Goal: Task Accomplishment & Management: Use online tool/utility

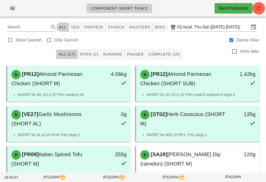
scroll to position [1, 0]
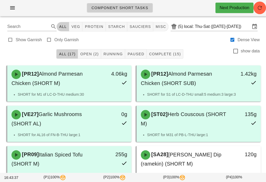
click at [263, 6] on span "button" at bounding box center [259, 8] width 12 height 6
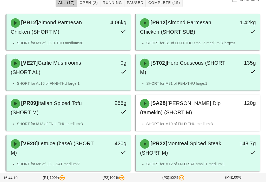
scroll to position [52, 0]
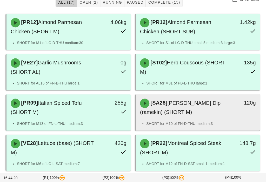
click at [215, 115] on div "[SA28] [PERSON_NAME] Dip (ramekin) (SHORT M)" at bounding box center [182, 107] width 91 height 24
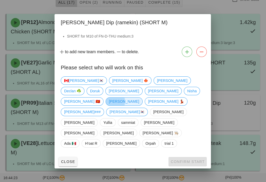
click at [125, 105] on span "[PERSON_NAME]" at bounding box center [124, 101] width 37 height 8
click at [191, 159] on span "Confirm Start" at bounding box center [188, 161] width 34 height 4
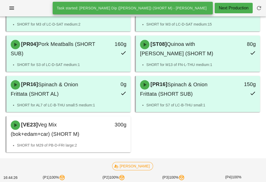
scroll to position [270, 0]
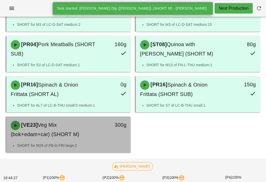
click at [88, 131] on div "[VE23] Veg Mix (bok+edam+car) (SHORT M)" at bounding box center [53, 129] width 91 height 24
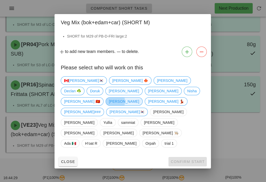
click at [132, 105] on span "[PERSON_NAME]" at bounding box center [125, 101] width 30 height 8
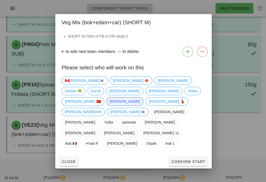
click at [197, 159] on span "Confirm Start" at bounding box center [188, 161] width 34 height 4
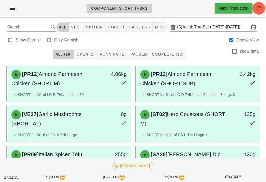
click at [87, 51] on button "Open (1)" at bounding box center [85, 53] width 23 height 9
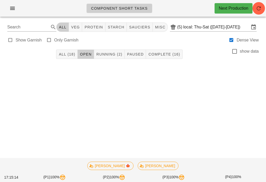
click at [114, 49] on button "Running (2)" at bounding box center [109, 53] width 31 height 9
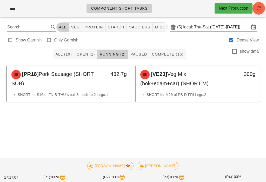
click at [88, 54] on span "Open (1)" at bounding box center [85, 54] width 19 height 4
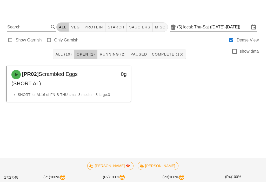
scroll to position [3, 0]
click at [108, 49] on button "Running (2)" at bounding box center [113, 53] width 31 height 9
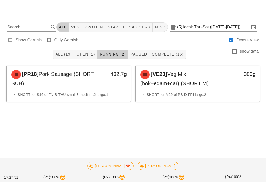
click at [75, 46] on div "All (19) Open (1) Running (2) Paused Complete (16) show data" at bounding box center [133, 54] width 260 height 17
click at [86, 52] on span "Open (1)" at bounding box center [85, 54] width 19 height 4
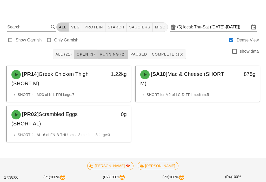
click at [117, 49] on button "Running (2)" at bounding box center [113, 53] width 31 height 9
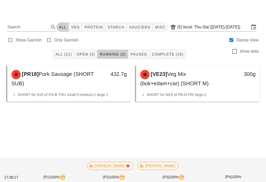
click at [89, 46] on div "All (21) Open (3) Running (2) Paused Complete (16) show data" at bounding box center [133, 54] width 260 height 17
click at [87, 52] on span "Open (3)" at bounding box center [85, 54] width 19 height 4
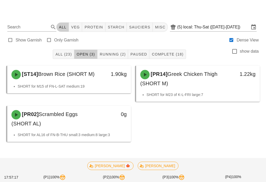
click at [113, 53] on button "Running (2)" at bounding box center [113, 53] width 31 height 9
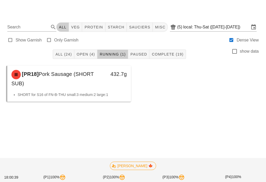
click at [89, 49] on button "Open (4)" at bounding box center [85, 53] width 23 height 9
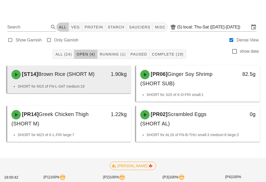
click at [73, 75] on div "[ST14] Brown Rice (SHORT M)" at bounding box center [53, 75] width 91 height 16
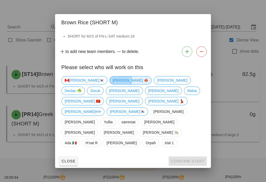
click at [113, 84] on span "[PERSON_NAME] 🍁" at bounding box center [131, 80] width 36 height 8
click at [194, 156] on button "Confirm Start" at bounding box center [188, 160] width 38 height 9
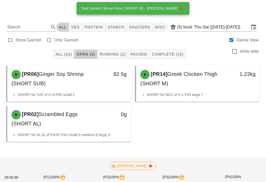
click at [114, 52] on span "Running (2)" at bounding box center [113, 54] width 26 height 4
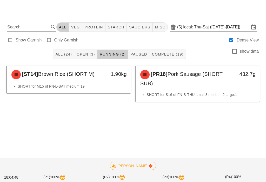
click at [87, 52] on span "Open (3)" at bounding box center [85, 54] width 19 height 4
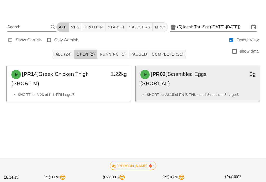
click at [212, 74] on div "[PR02] Scrambled Eggs (SHORT AL)" at bounding box center [182, 79] width 91 height 24
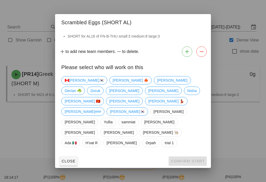
click at [241, 117] on div at bounding box center [133, 91] width 266 height 182
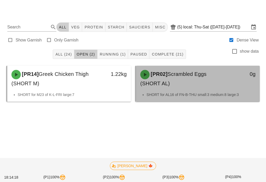
click at [222, 82] on div "[PR02] Scrambled Eggs (SHORT AL)" at bounding box center [182, 79] width 91 height 24
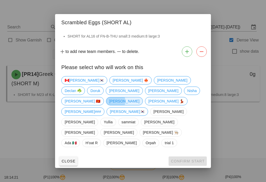
click at [137, 103] on span "[PERSON_NAME]" at bounding box center [125, 101] width 30 height 8
click at [192, 159] on span "Confirm Start" at bounding box center [188, 161] width 34 height 4
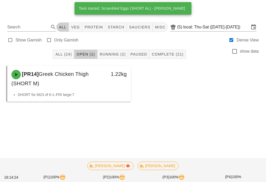
click at [117, 49] on button "Running (2)" at bounding box center [113, 53] width 31 height 9
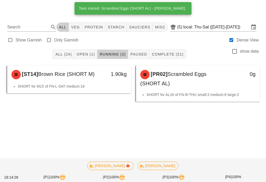
click at [89, 52] on span "Open (1)" at bounding box center [85, 54] width 19 height 4
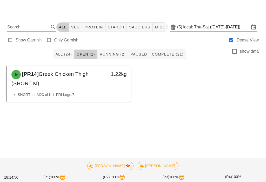
click at [112, 46] on div "All (24) Open (1) Running (2) Paused Complete (21) show data" at bounding box center [133, 54] width 260 height 17
click at [116, 52] on span "Running (2)" at bounding box center [113, 54] width 26 height 4
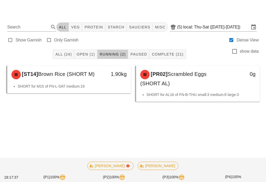
click at [89, 49] on button "Open (1)" at bounding box center [85, 53] width 23 height 9
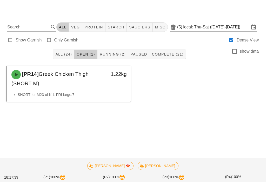
click at [116, 54] on button "Running (2)" at bounding box center [113, 53] width 31 height 9
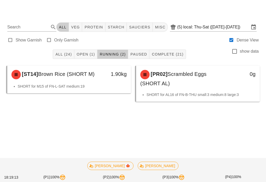
click at [85, 52] on span "Open (1)" at bounding box center [85, 54] width 19 height 4
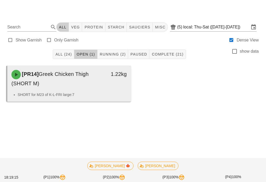
click at [102, 84] on div "1.22kg" at bounding box center [115, 79] width 30 height 24
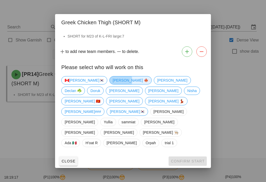
click at [113, 84] on span "[PERSON_NAME] 🍁" at bounding box center [131, 80] width 36 height 8
click at [194, 159] on span "Confirm Start" at bounding box center [188, 161] width 34 height 4
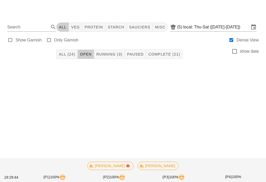
click at [112, 54] on button "Running (3)" at bounding box center [109, 53] width 31 height 9
